Goal: Transaction & Acquisition: Purchase product/service

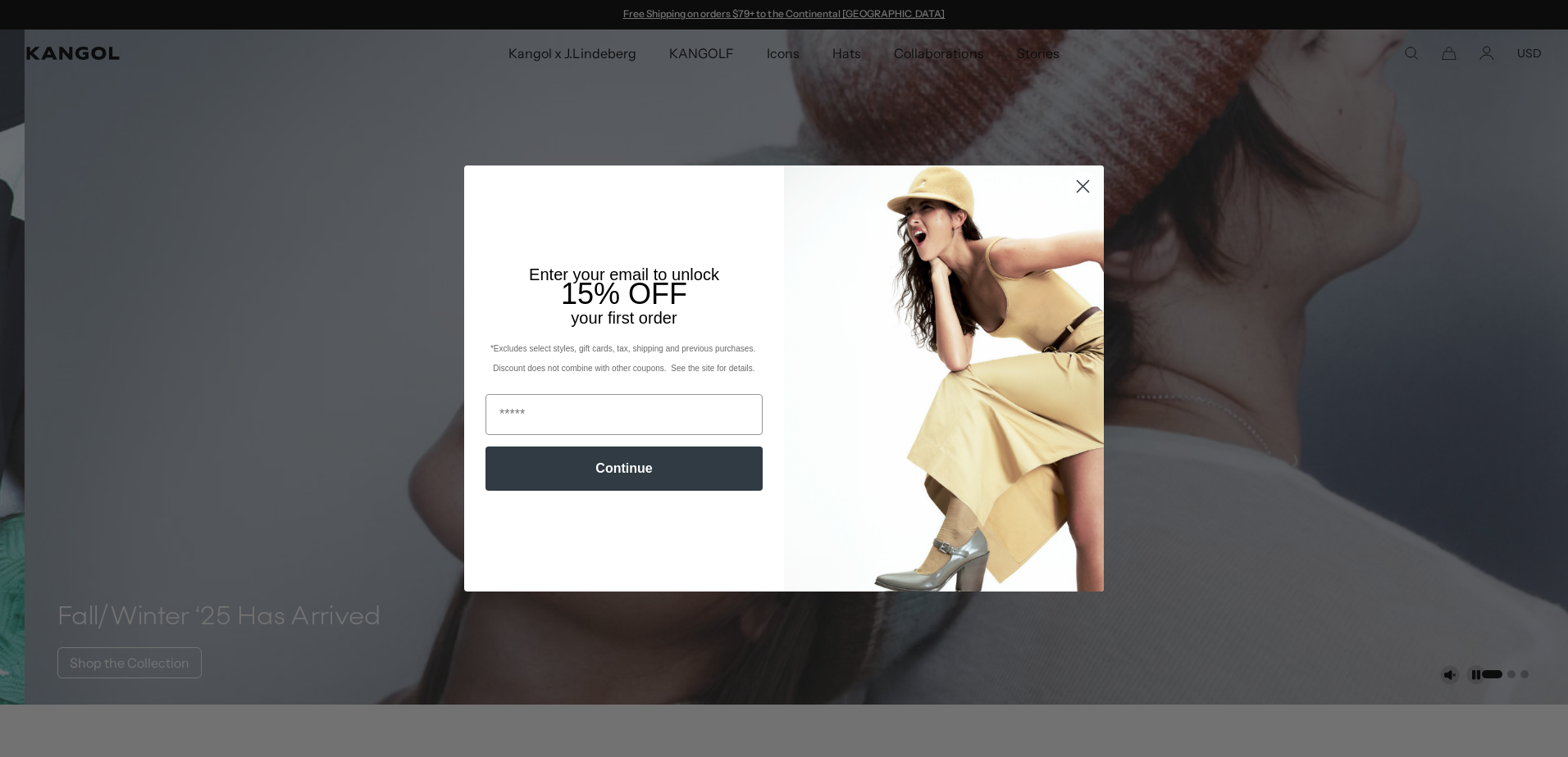
click at [1073, 186] on circle "Close dialog" at bounding box center [1083, 186] width 27 height 27
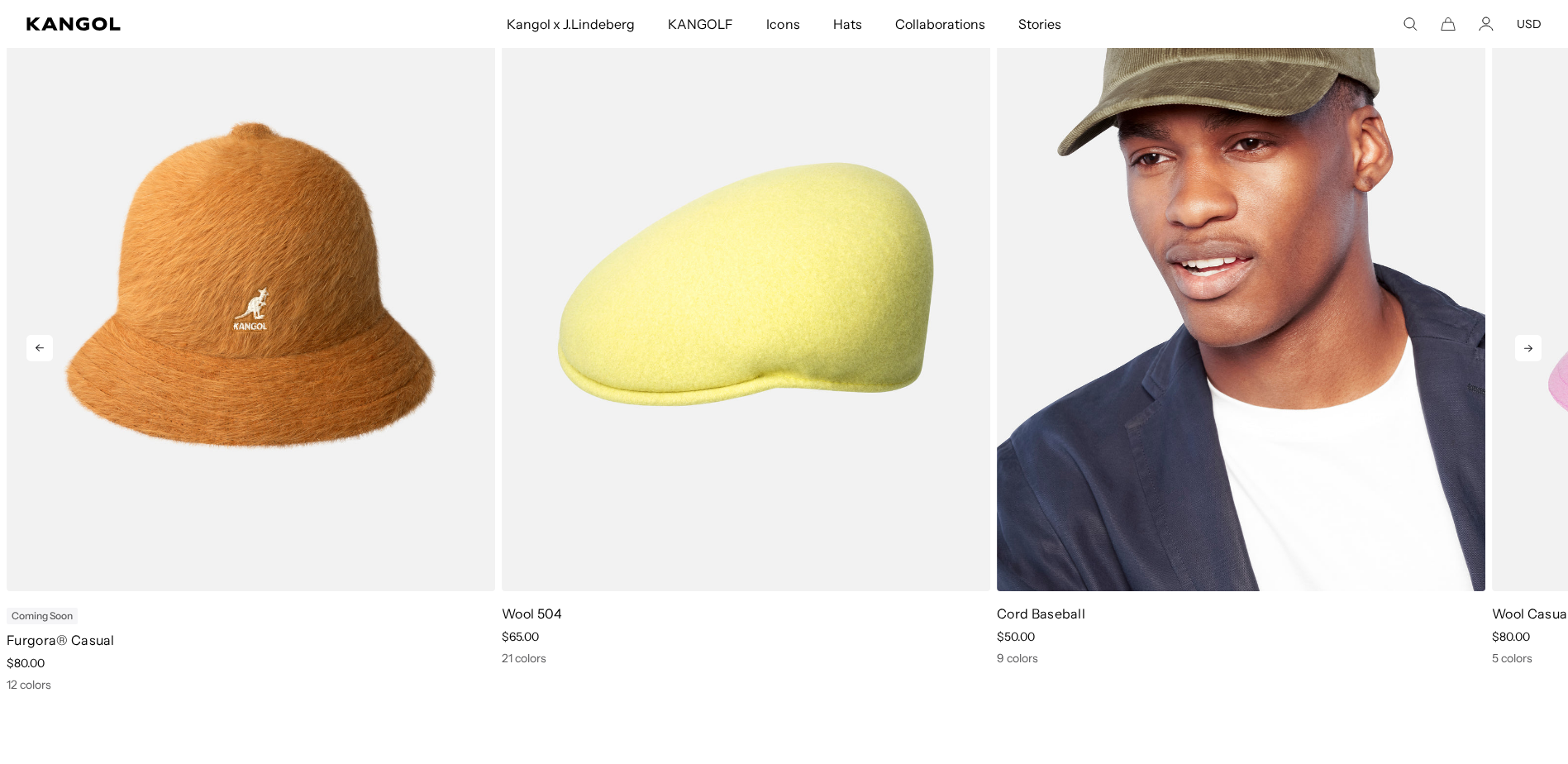
scroll to position [0, 340]
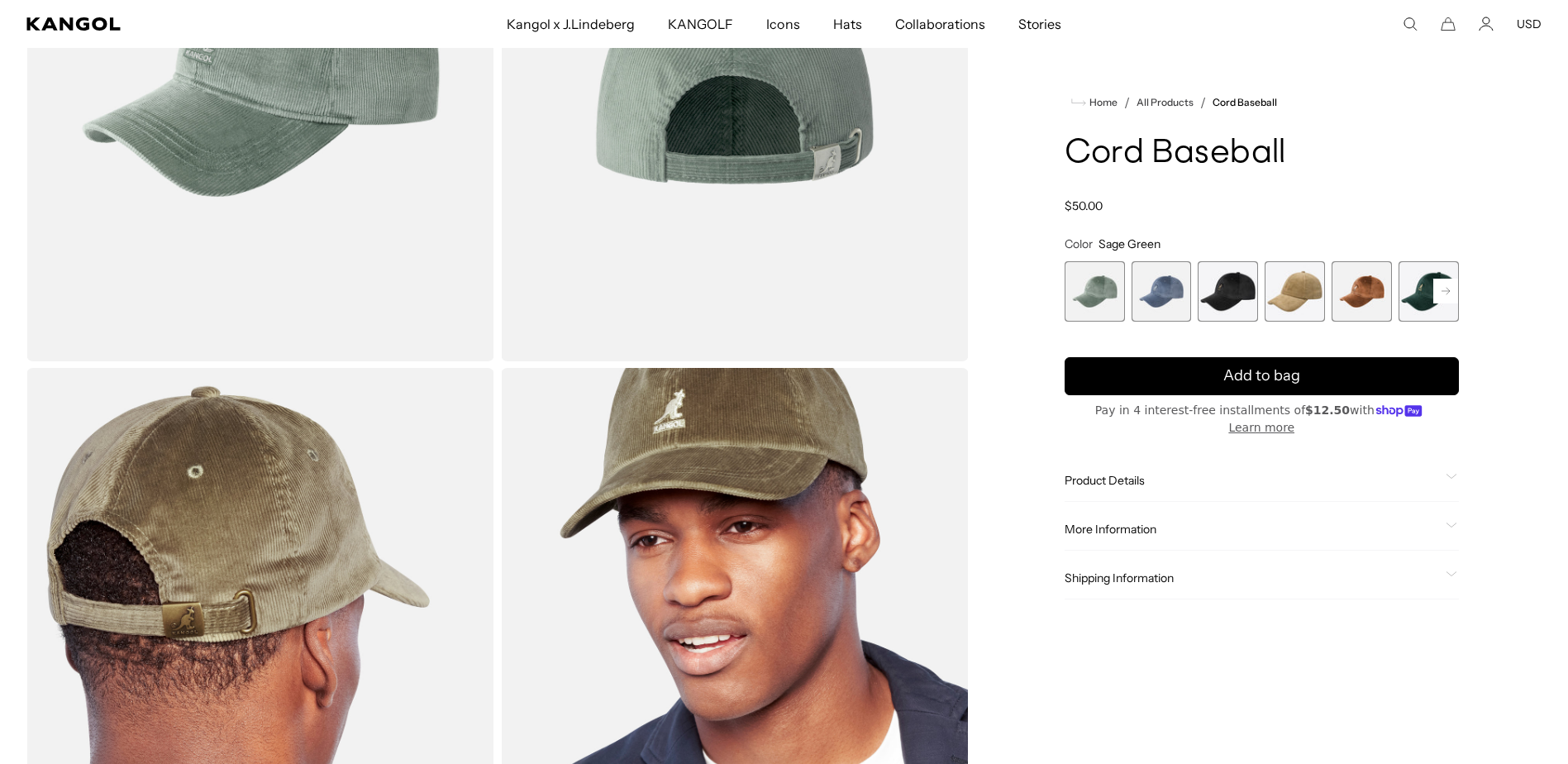
click at [1235, 297] on span "3 of 9" at bounding box center [1228, 291] width 61 height 61
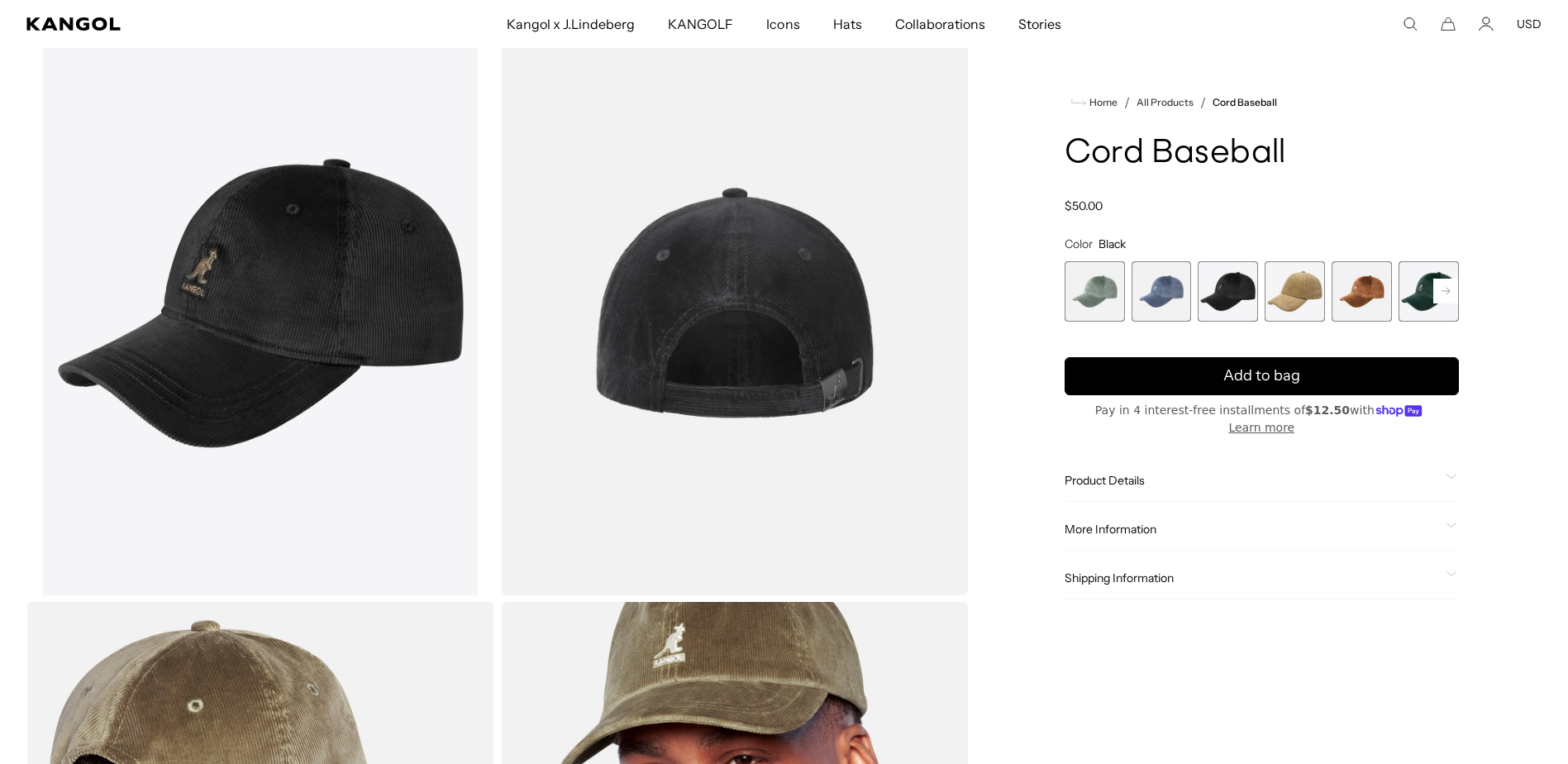
scroll to position [83, 0]
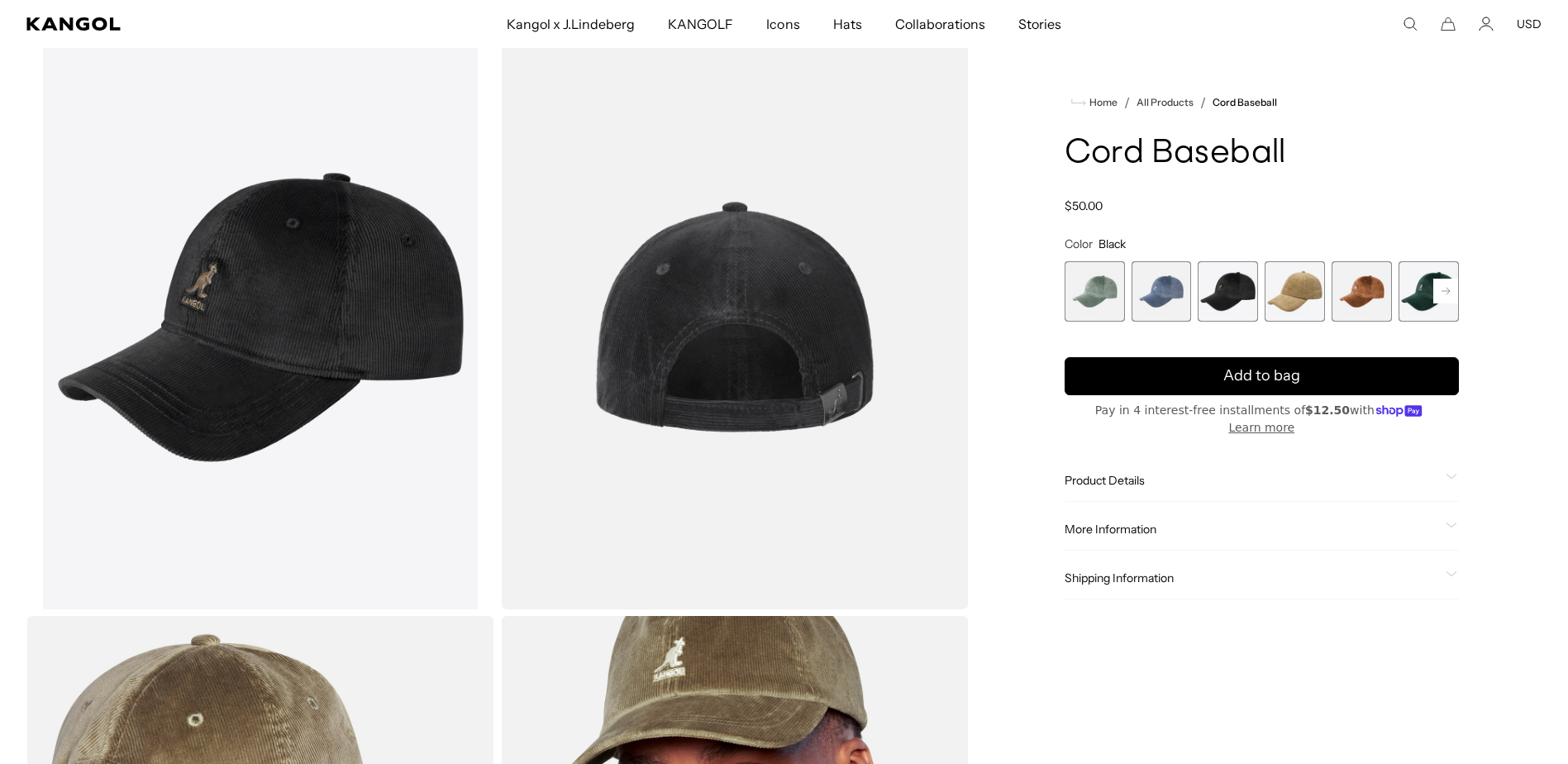
click at [1449, 292] on icon at bounding box center [1446, 291] width 9 height 7
